Goal: Task Accomplishment & Management: Manage account settings

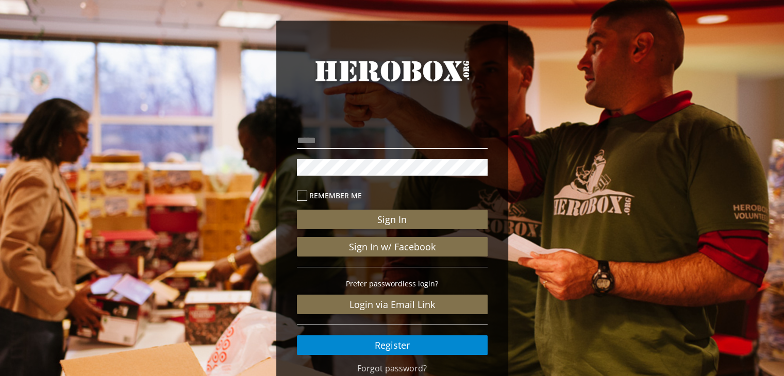
click at [348, 141] on input "email" at bounding box center [392, 140] width 191 height 16
type input "**********"
click at [297, 210] on button "Sign In" at bounding box center [392, 220] width 191 height 20
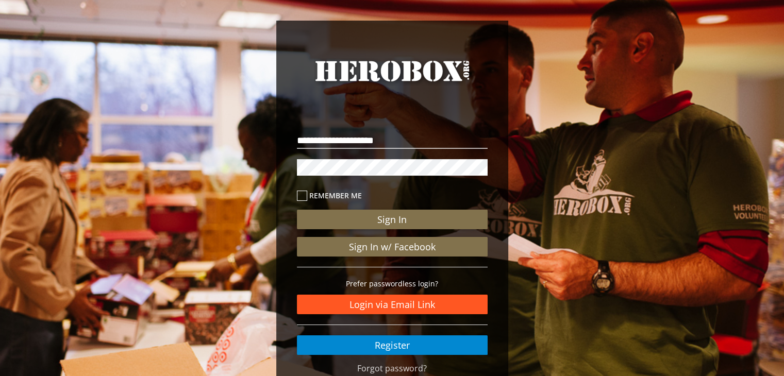
drag, startPoint x: 405, startPoint y: 308, endPoint x: 450, endPoint y: 366, distance: 74.2
click at [405, 308] on link "Login via Email Link" at bounding box center [392, 305] width 191 height 20
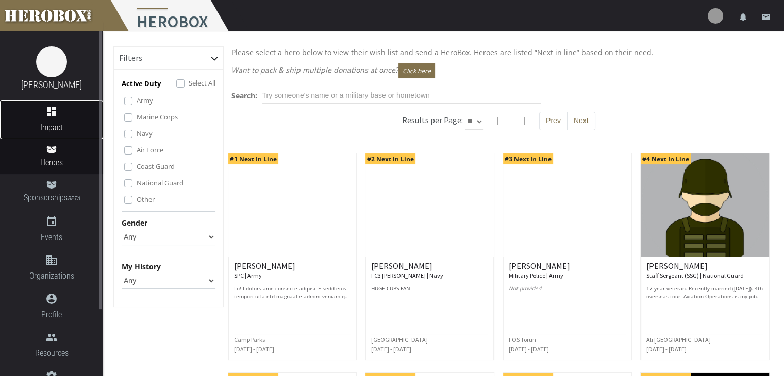
click at [55, 120] on link "dashboard Impact" at bounding box center [51, 119] width 103 height 39
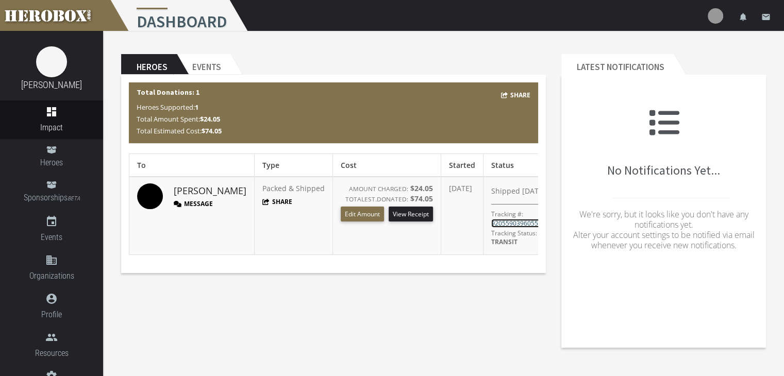
click at [491, 222] on link "9205590396055704071203" at bounding box center [530, 223] width 79 height 9
click at [713, 18] on img at bounding box center [715, 15] width 15 height 15
click at [672, 67] on link "lock Logout" at bounding box center [684, 66] width 93 height 22
